Goal: Information Seeking & Learning: Learn about a topic

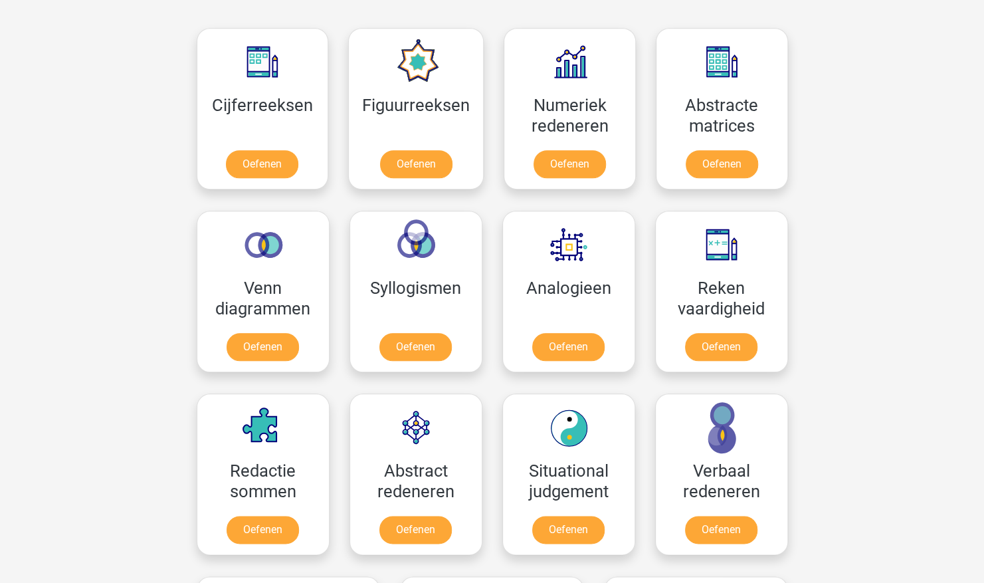
scroll to position [598, 0]
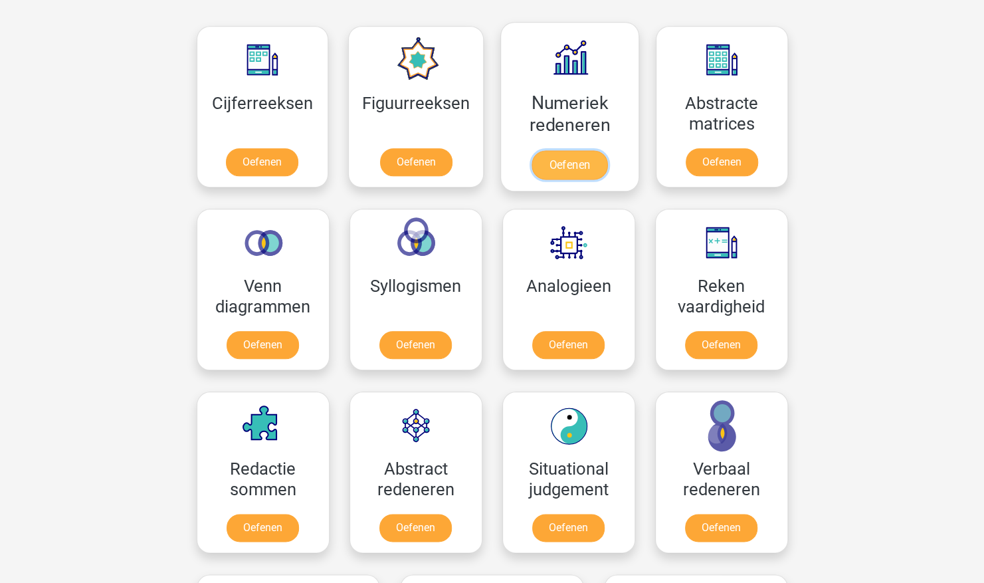
click at [550, 150] on link "Oefenen" at bounding box center [570, 164] width 76 height 29
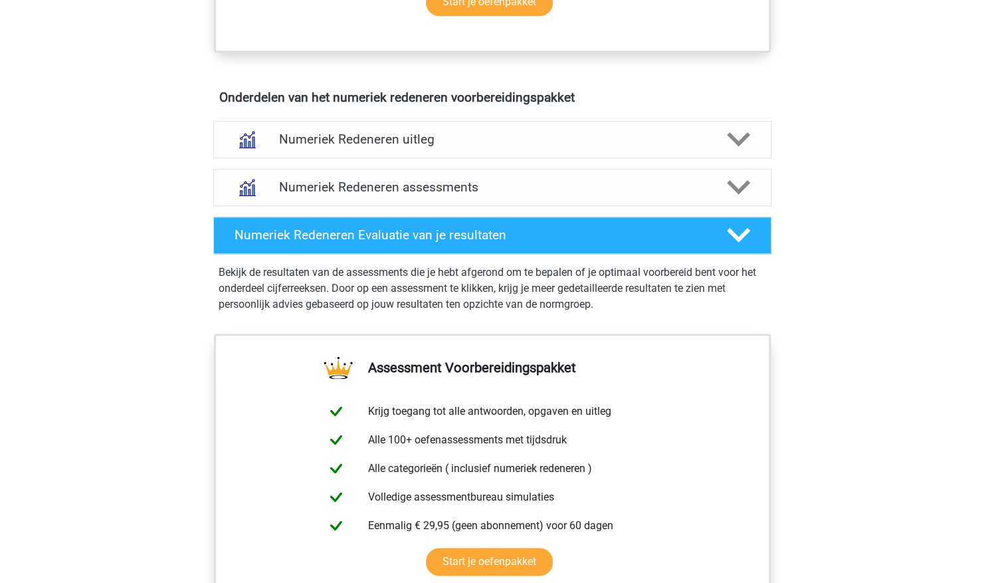
scroll to position [756, 0]
click at [752, 186] on div at bounding box center [737, 186] width 45 height 23
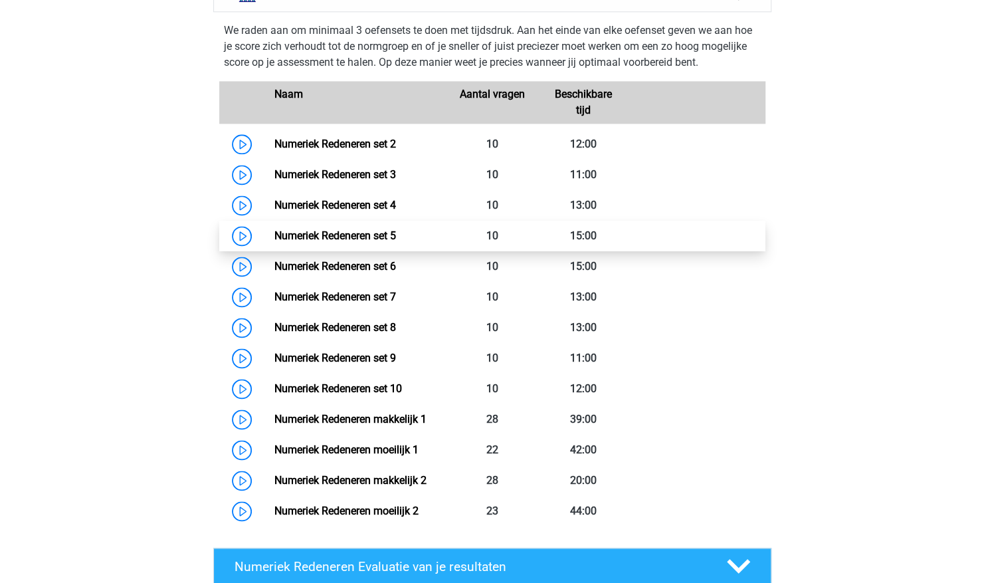
scroll to position [823, 0]
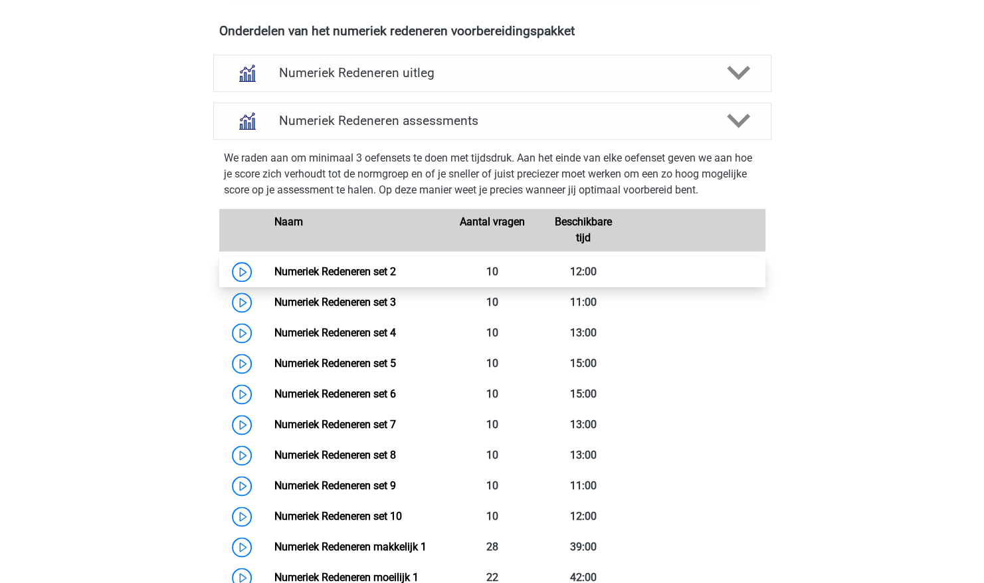
click at [379, 267] on link "Numeriek Redeneren set 2" at bounding box center [336, 271] width 122 height 13
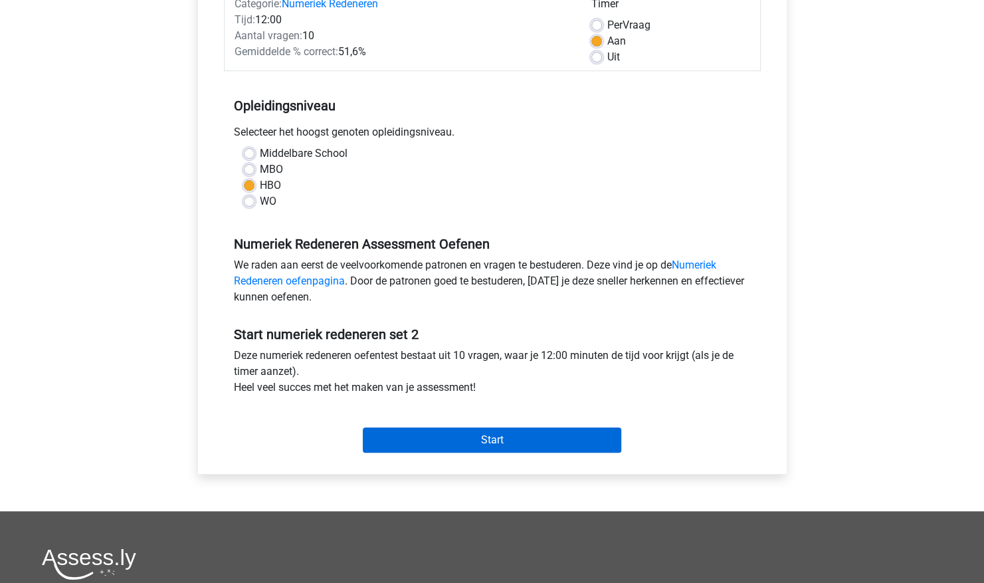
scroll to position [266, 0]
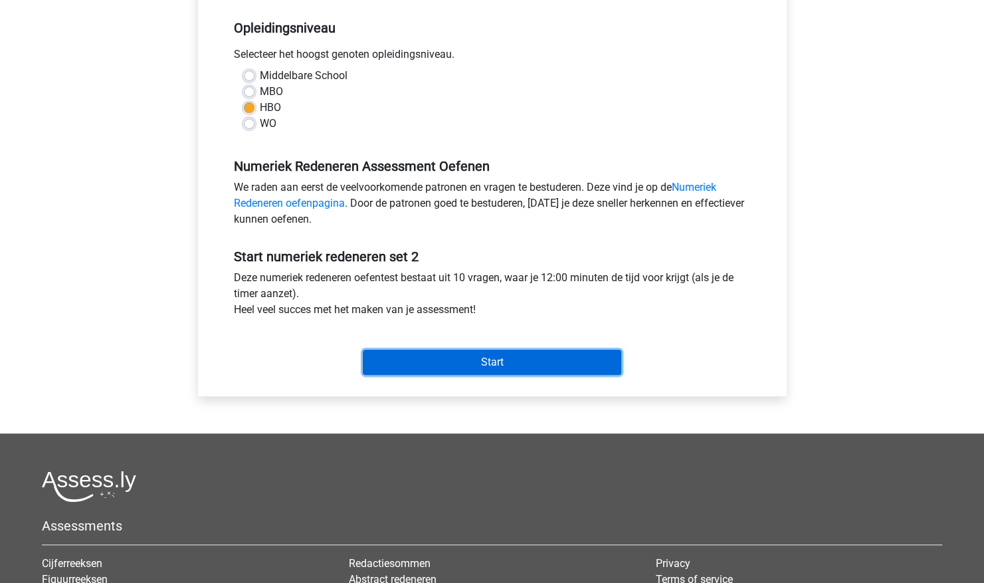
click at [464, 359] on input "Start" at bounding box center [492, 362] width 259 height 25
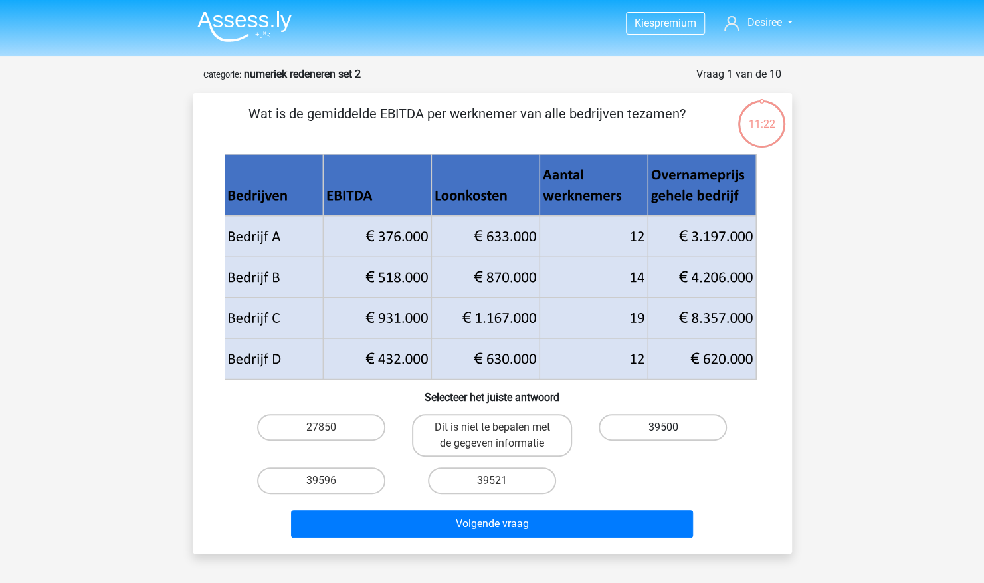
click at [618, 431] on label "39500" at bounding box center [663, 427] width 128 height 27
click at [663, 431] on input "39500" at bounding box center [667, 431] width 9 height 9
radio input "true"
click at [572, 539] on div "Volgende vraag" at bounding box center [492, 526] width 513 height 33
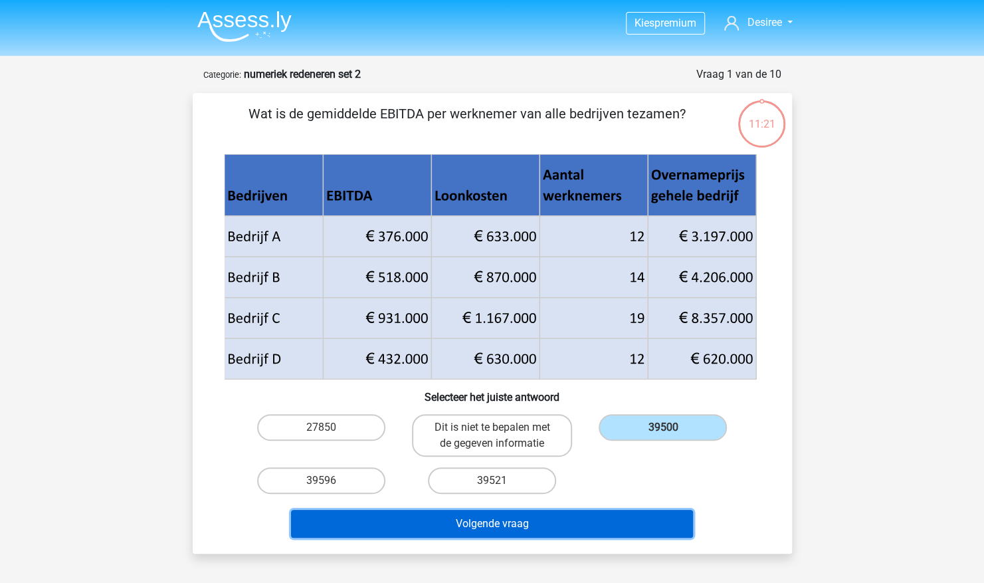
click at [574, 530] on button "Volgende vraag" at bounding box center [492, 524] width 402 height 28
